Goal: Check status: Check status

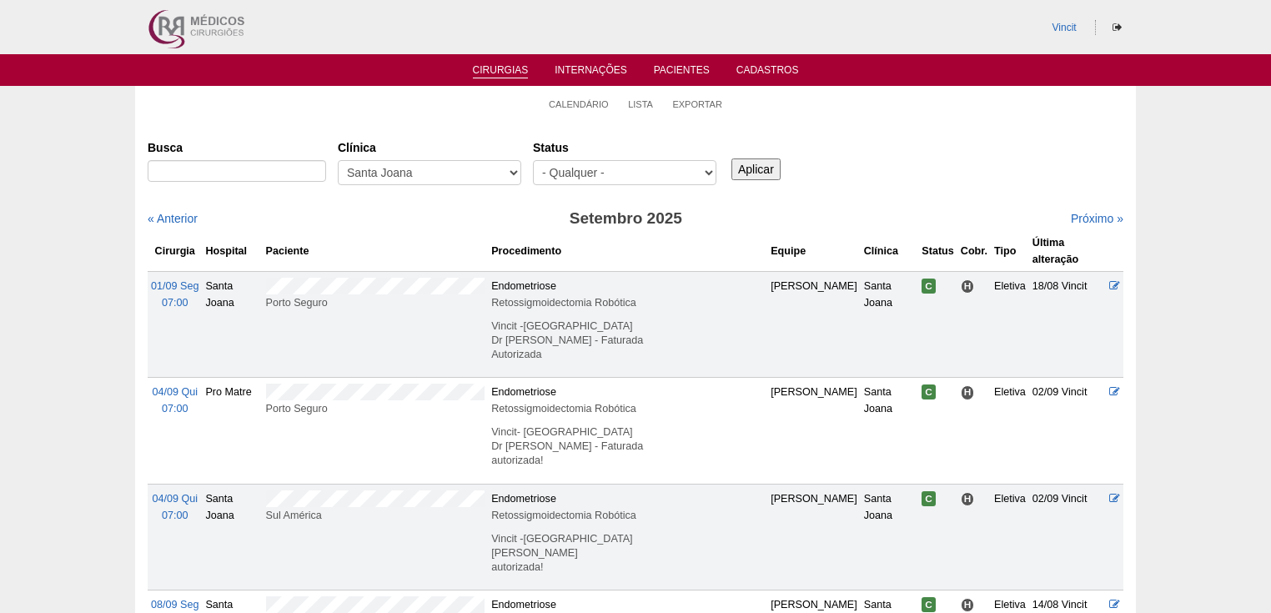
click at [495, 70] on link "Cirurgias" at bounding box center [501, 71] width 56 height 14
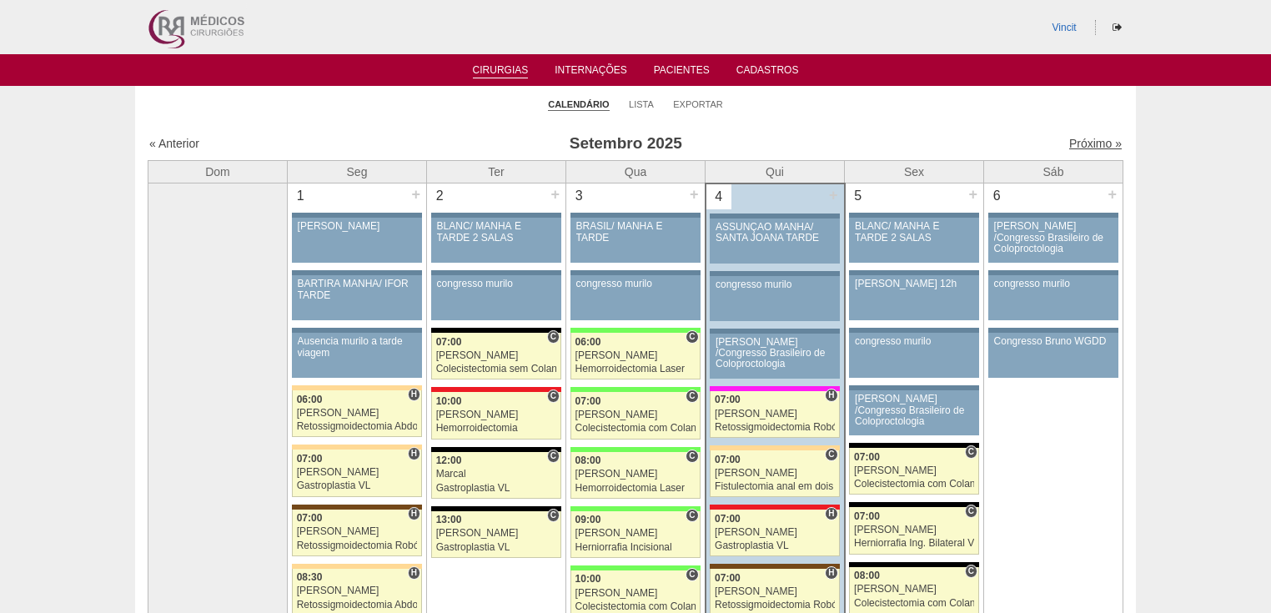
click at [1076, 140] on link "Próximo »" at bounding box center [1095, 143] width 53 height 13
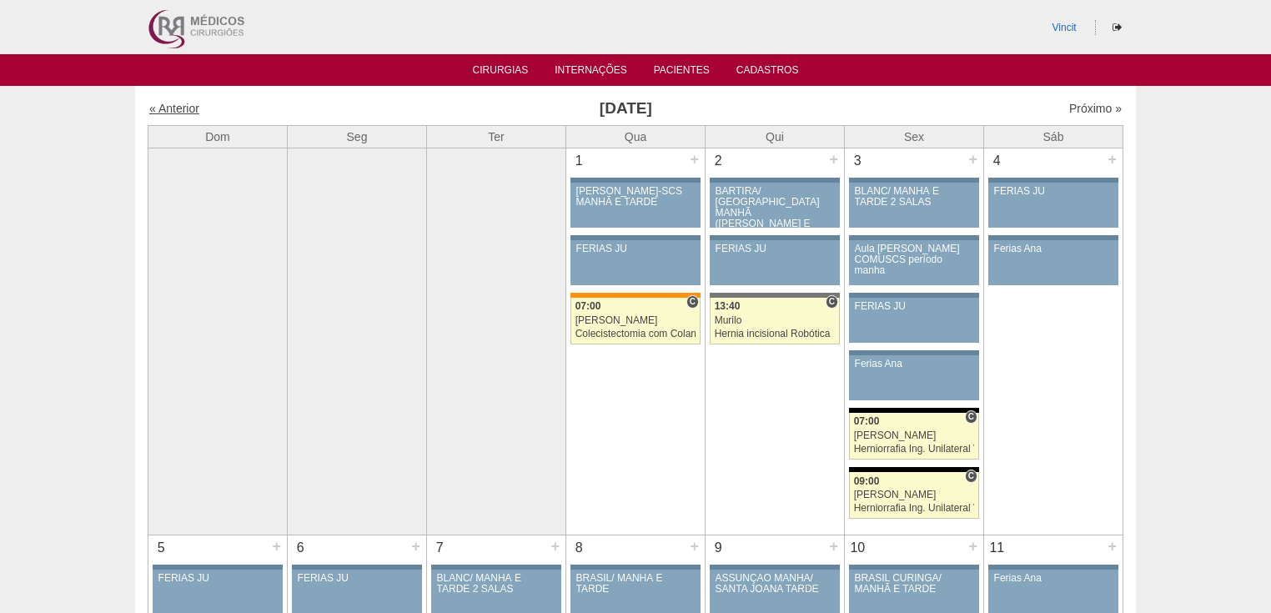
click at [166, 109] on link "« Anterior" at bounding box center [174, 108] width 50 height 13
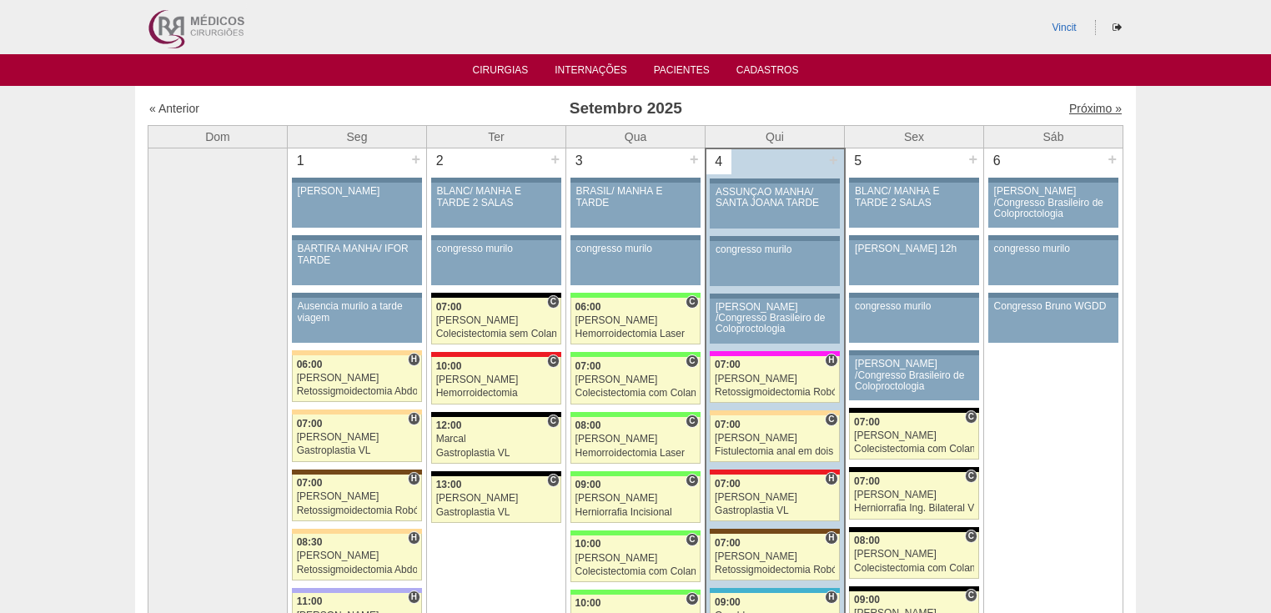
click at [1077, 107] on link "Próximo »" at bounding box center [1095, 108] width 53 height 13
